Goal: Book appointment/travel/reservation

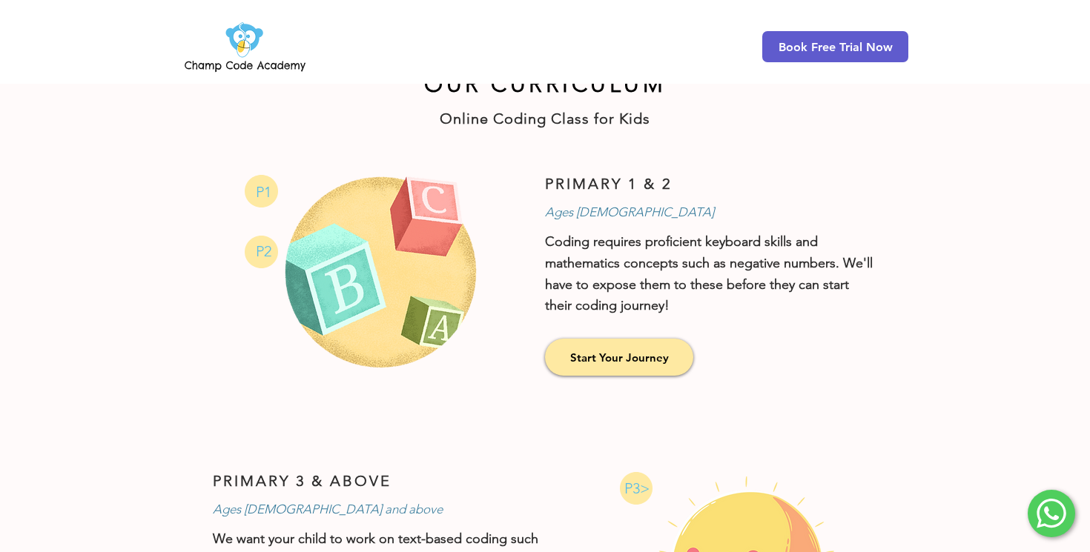
scroll to position [1021, 0]
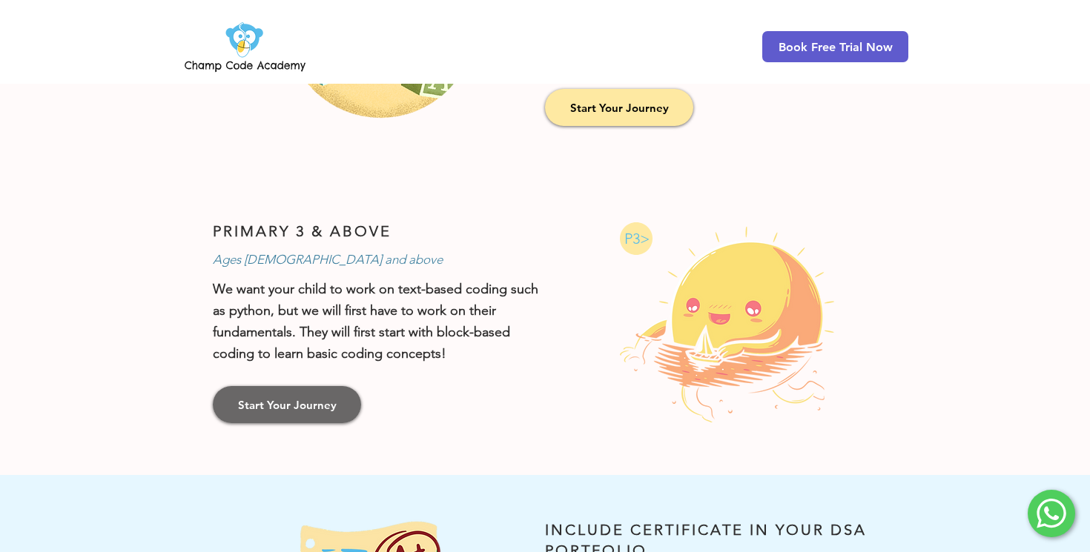
click at [308, 388] on link "Start Your Journey" at bounding box center [287, 404] width 148 height 37
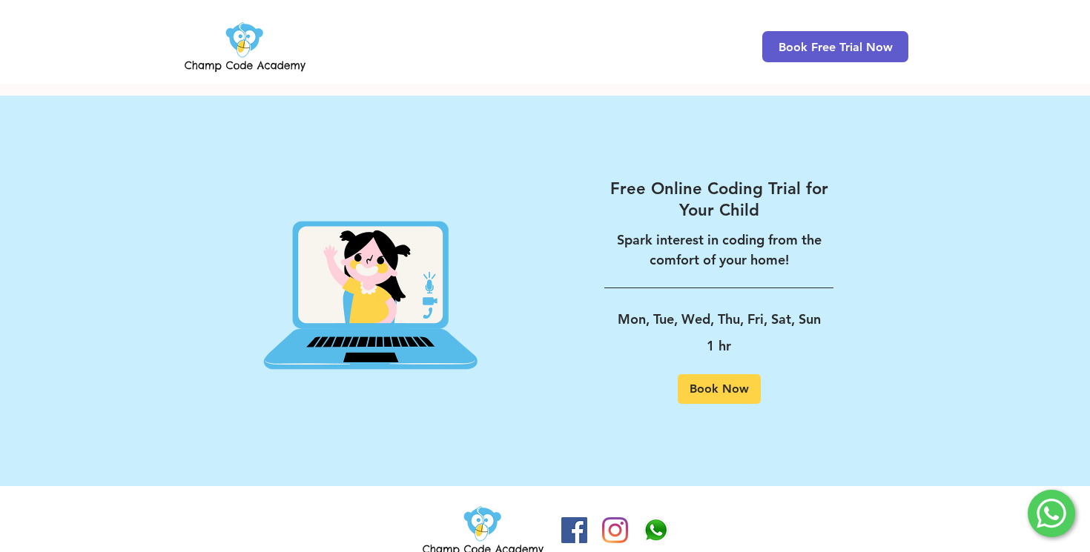
scroll to position [2790, 0]
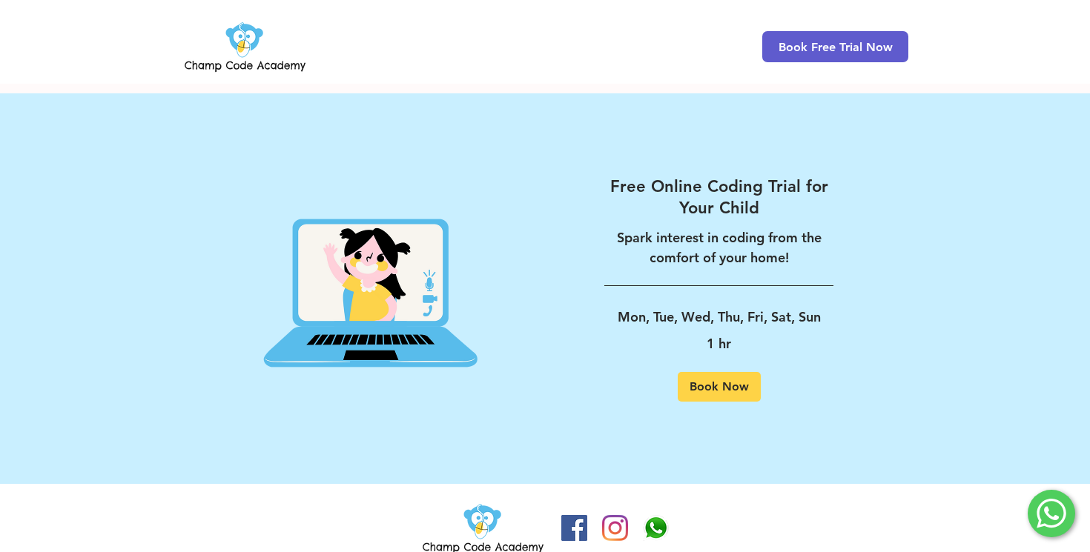
click at [633, 379] on div "Free Online Coding Trial for Your Child Spark interest in coding from the comfo…" at bounding box center [719, 289] width 348 height 360
click at [633, 381] on span "Book Now" at bounding box center [718, 387] width 59 height 12
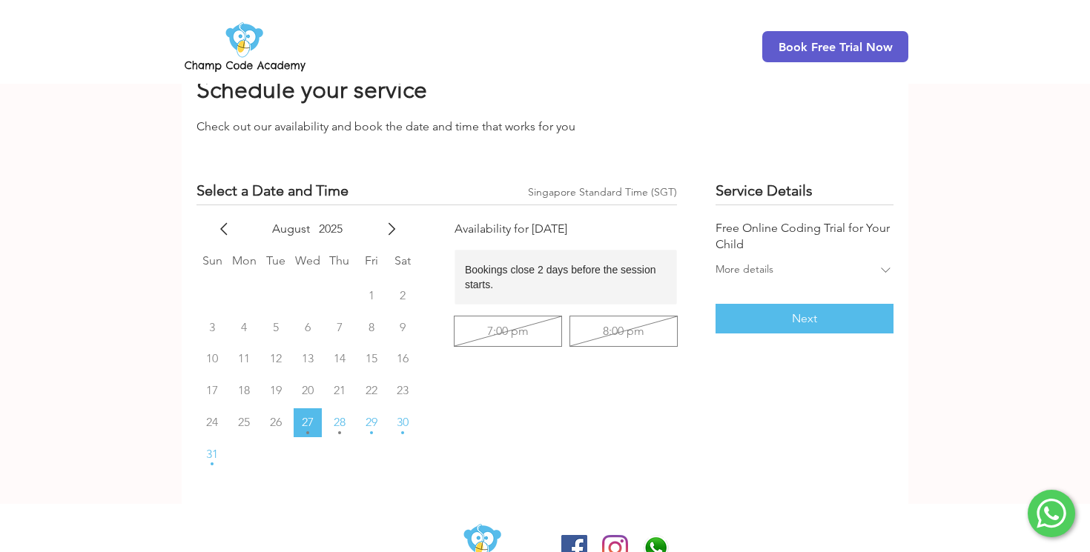
scroll to position [81, 0]
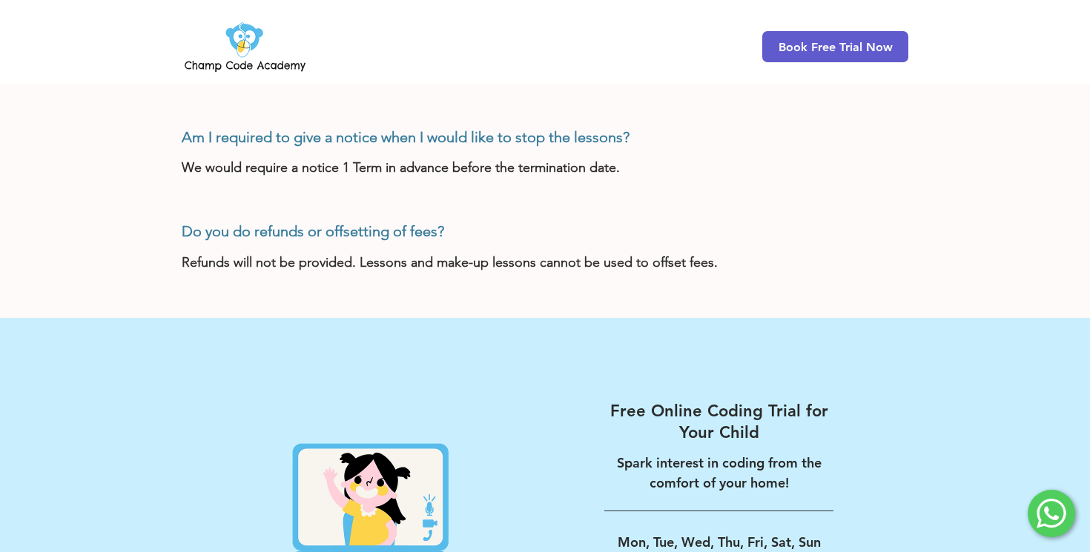
scroll to position [1998, 0]
